Goal: Information Seeking & Learning: Learn about a topic

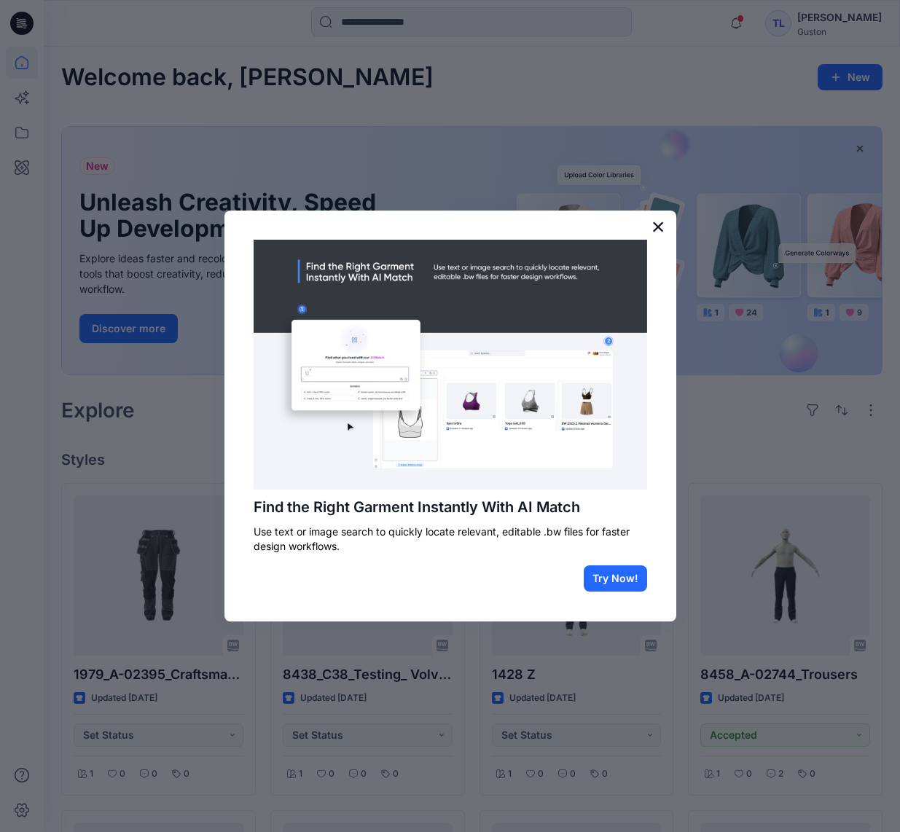
click at [655, 228] on button "×" at bounding box center [659, 226] width 14 height 23
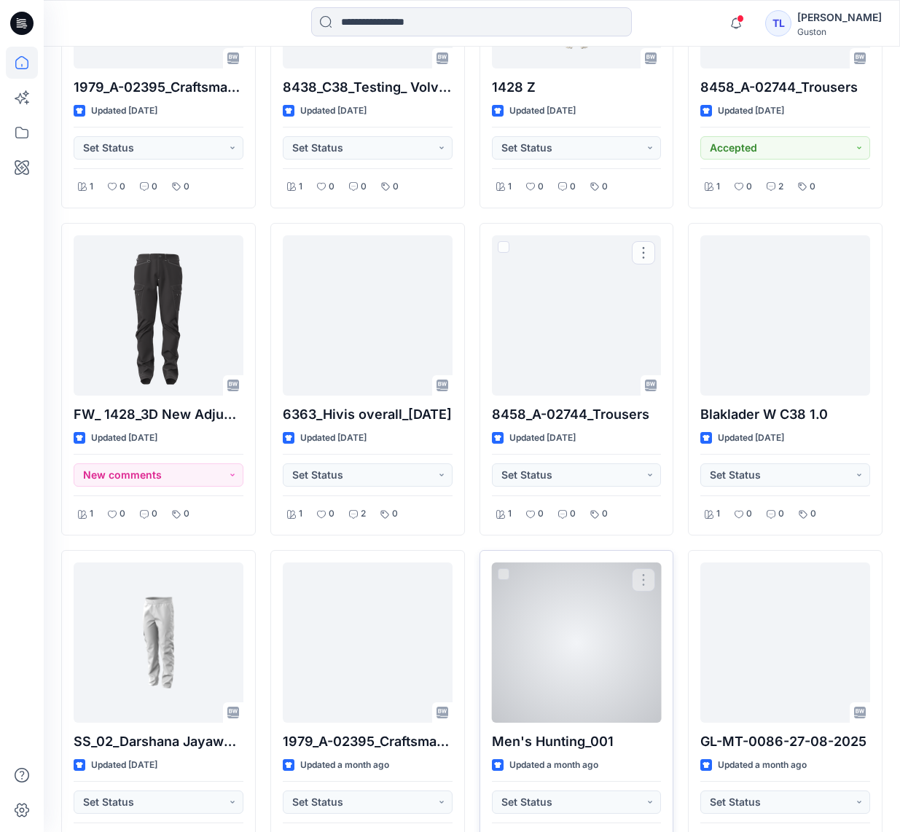
scroll to position [656, 0]
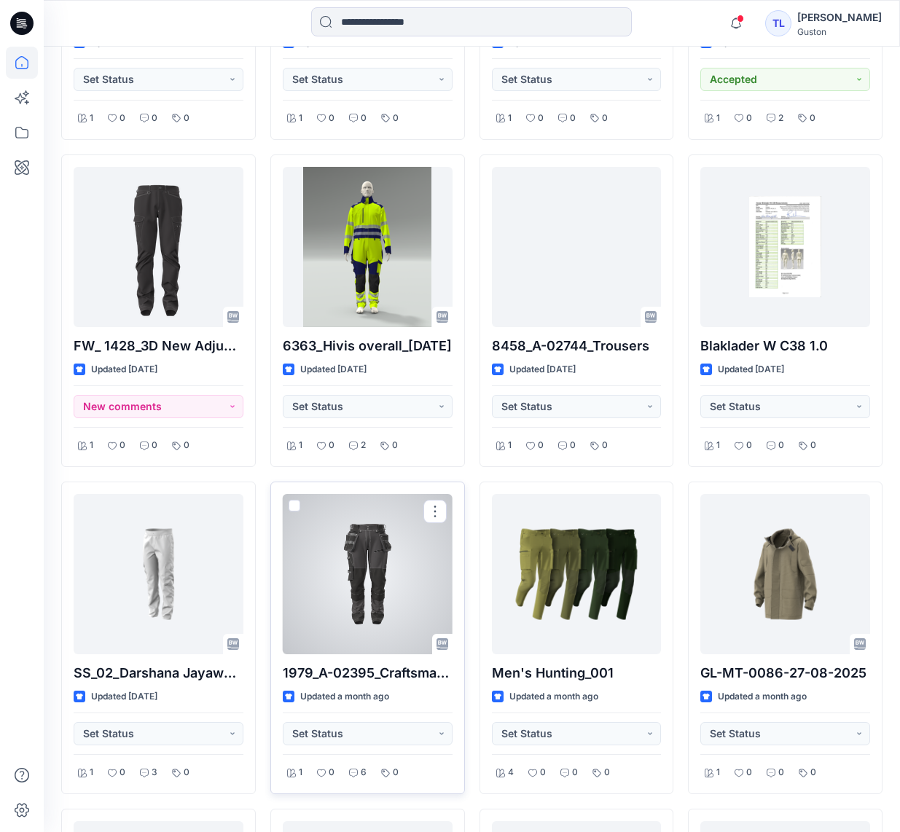
click at [354, 586] on div at bounding box center [368, 574] width 170 height 160
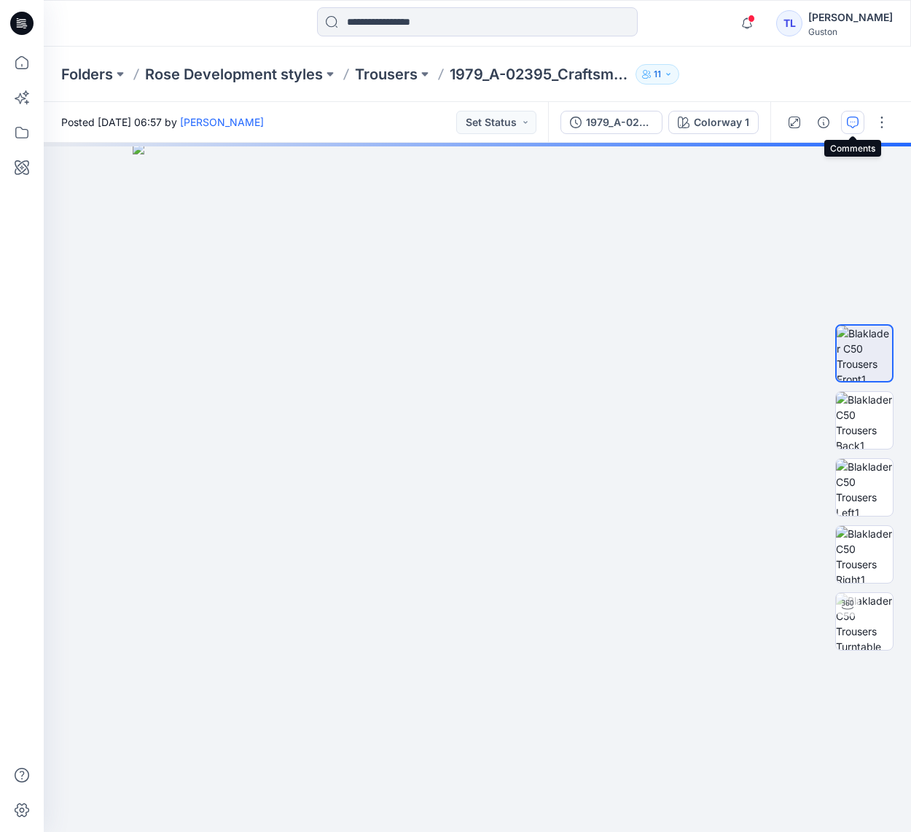
click at [851, 125] on icon "button" at bounding box center [853, 123] width 12 height 12
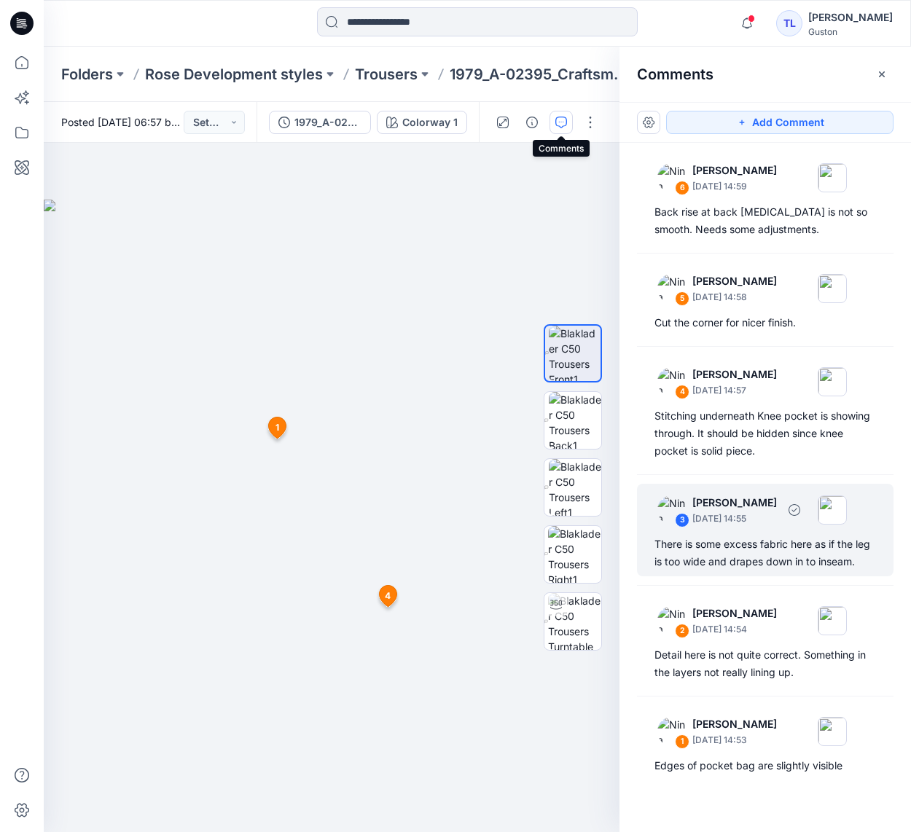
click at [782, 541] on div "There is some excess fabric here as if the leg is too wide and drapes down in t…" at bounding box center [766, 553] width 222 height 35
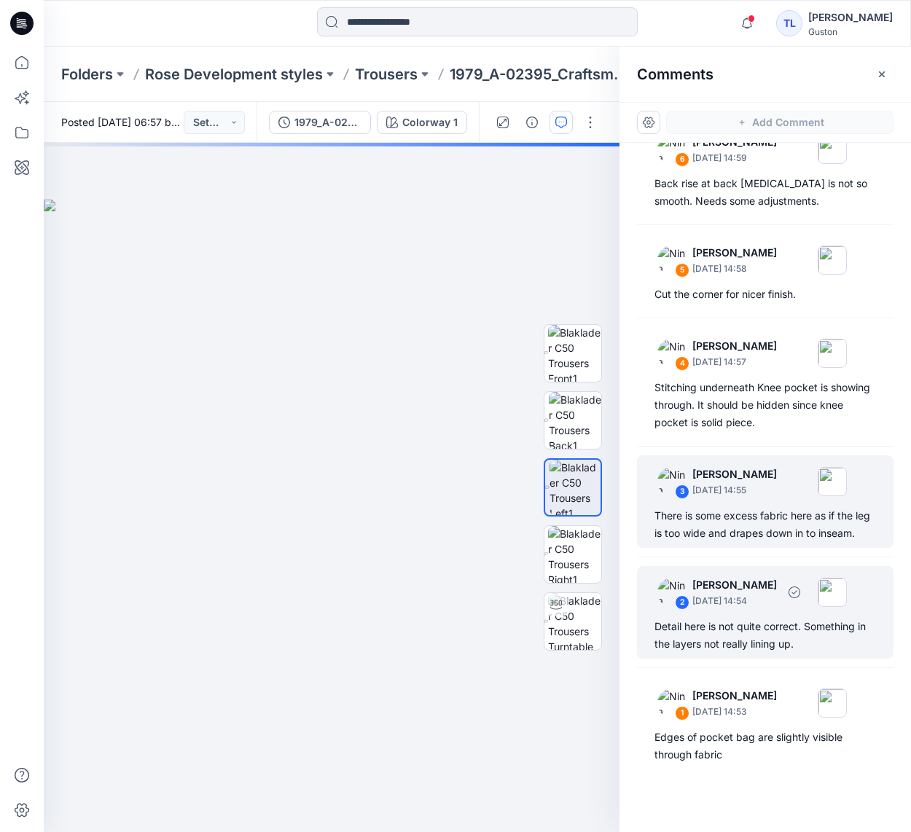
scroll to position [46, 0]
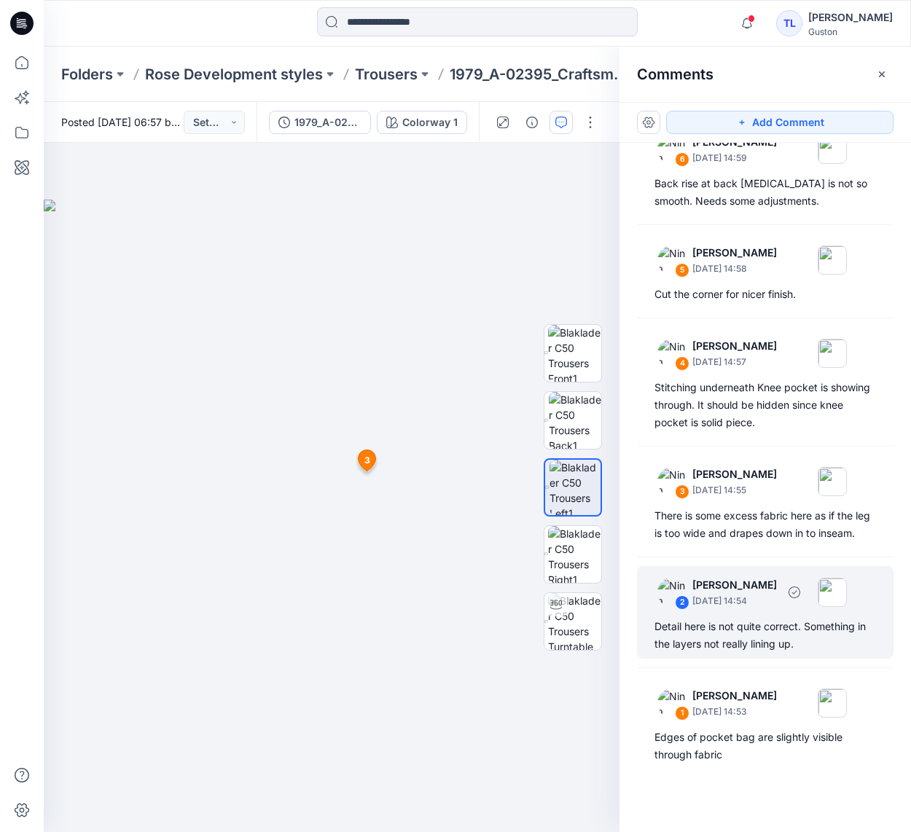
click at [756, 619] on div "Detail here is not quite correct. Something in the layers not really lining up." at bounding box center [766, 635] width 222 height 35
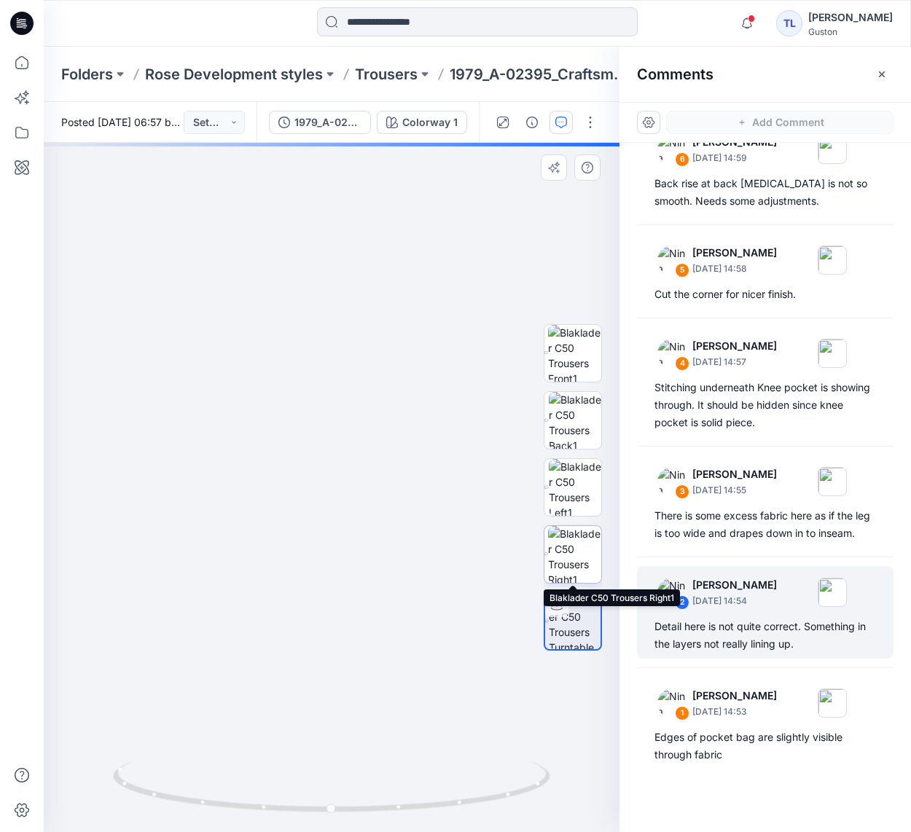
click at [585, 567] on img at bounding box center [574, 554] width 53 height 57
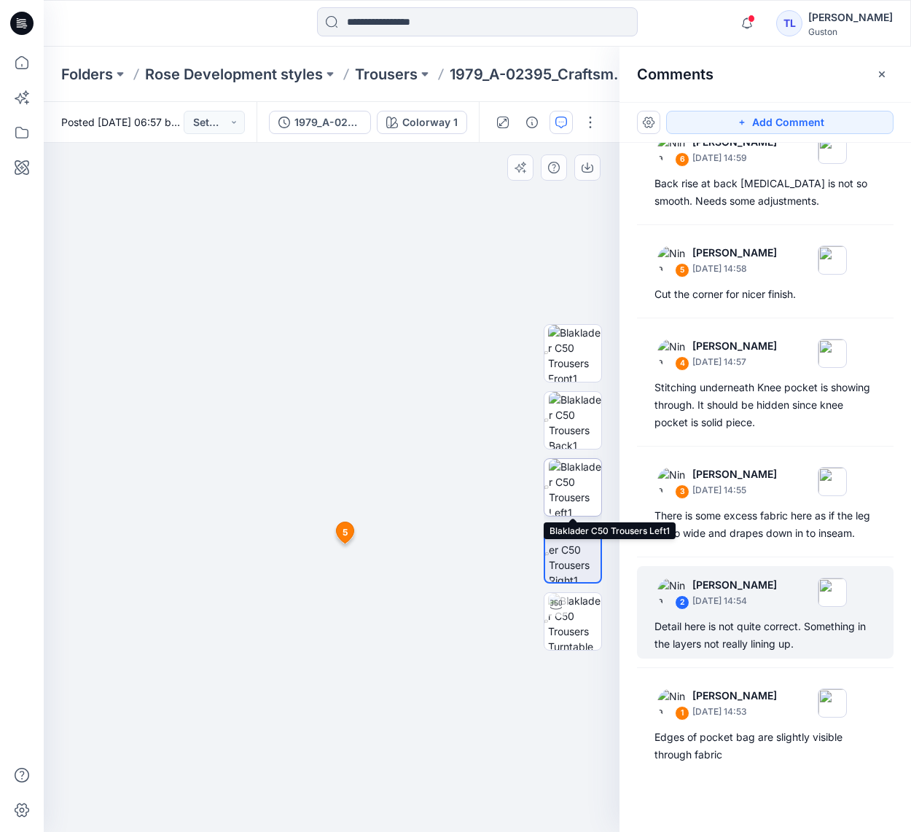
click at [592, 499] on img at bounding box center [575, 487] width 52 height 57
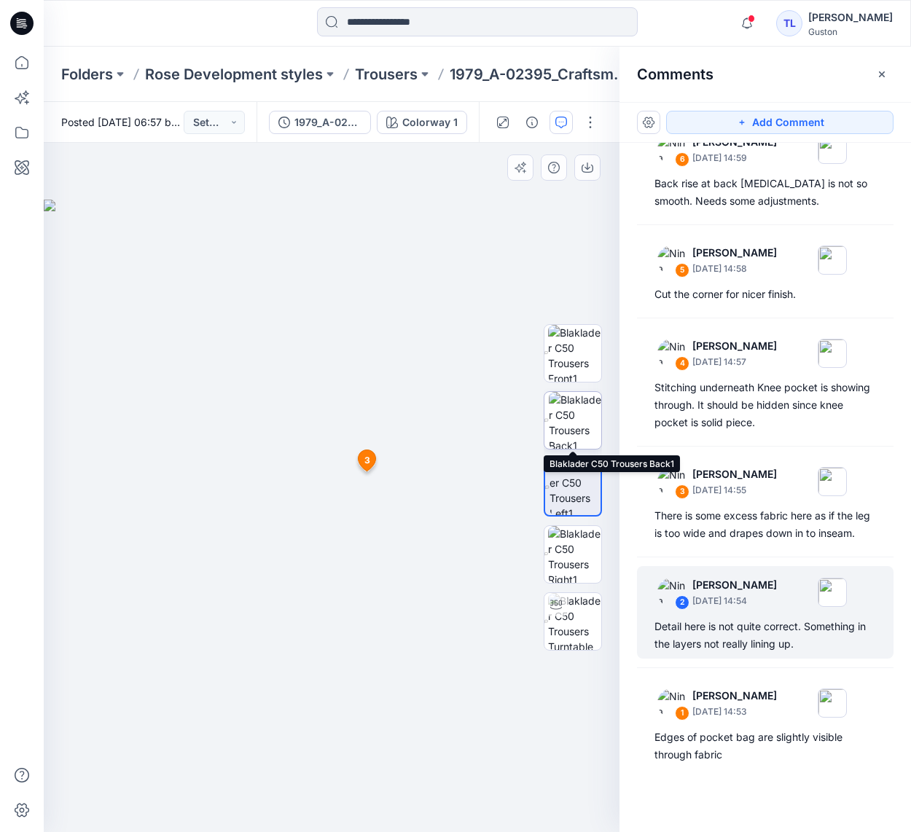
click at [577, 431] on img at bounding box center [575, 420] width 53 height 57
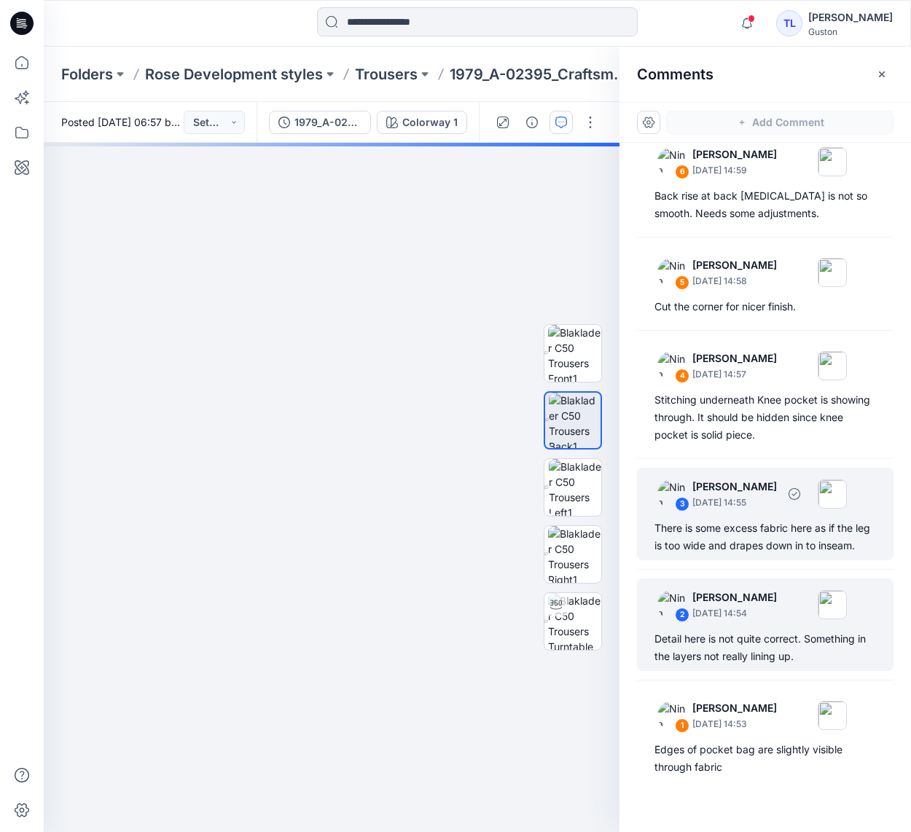
scroll to position [0, 0]
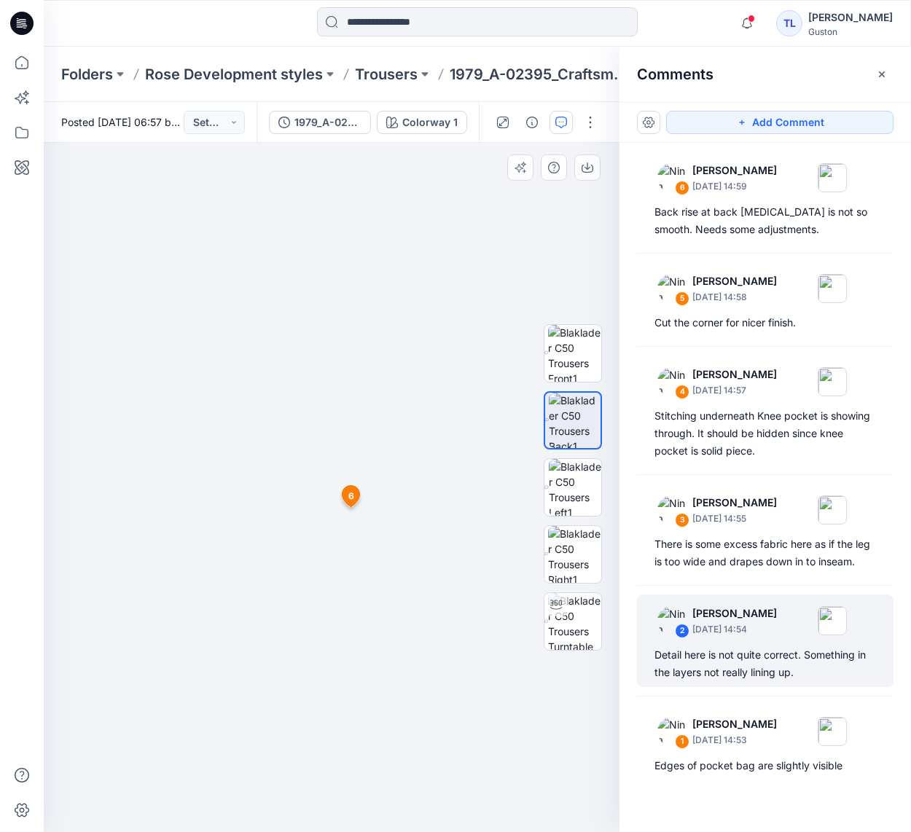
click at [350, 502] on span "6" at bounding box center [351, 496] width 6 height 13
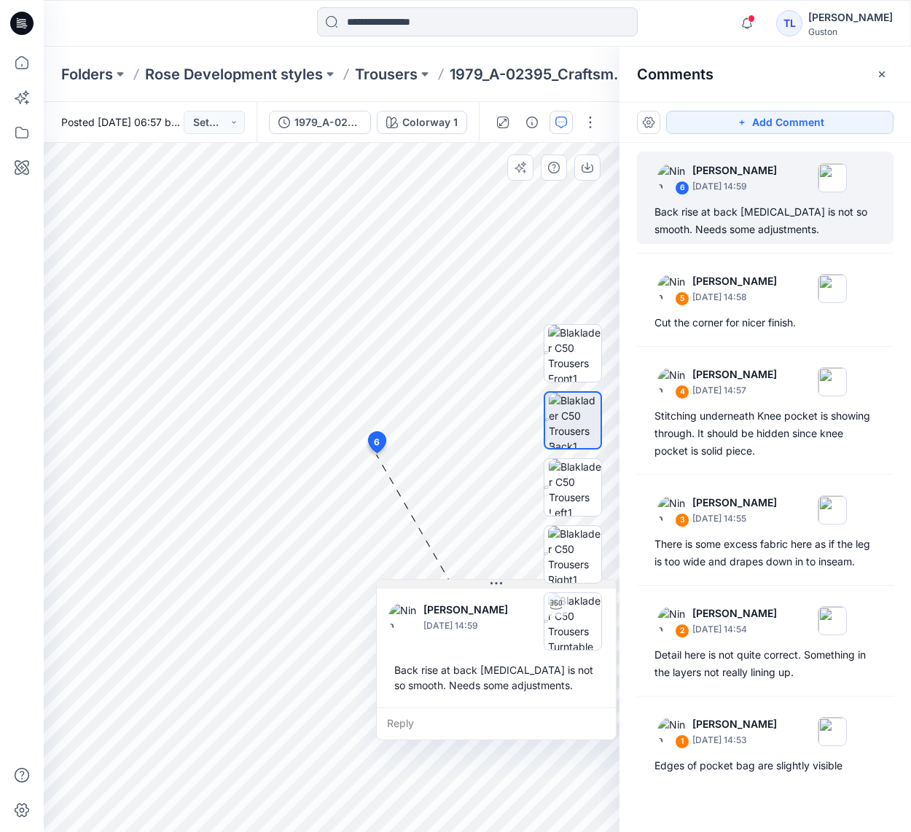
drag, startPoint x: 485, startPoint y: 468, endPoint x: 507, endPoint y: 587, distance: 120.8
click at [507, 587] on button at bounding box center [496, 584] width 239 height 9
